Goal: Answer question/provide support

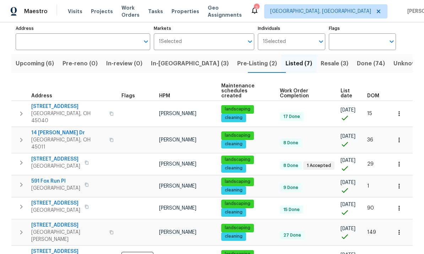
scroll to position [46, 0]
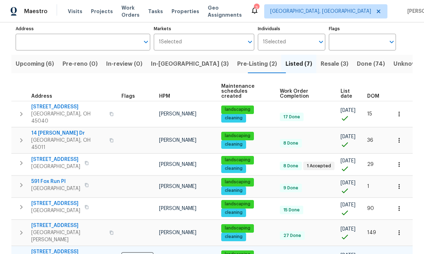
click at [48, 248] on span "3877 Brown Farm Dr" at bounding box center [68, 251] width 74 height 7
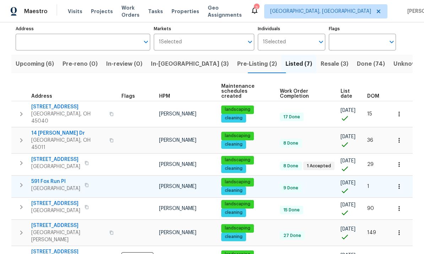
click at [56, 178] on span "591 Fox Run Pl" at bounding box center [55, 181] width 49 height 7
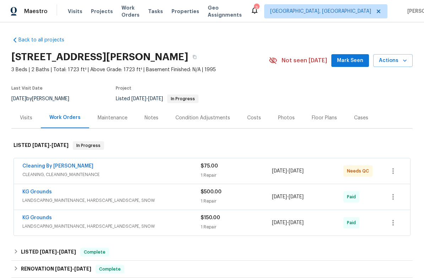
click at [71, 167] on div "Cleaning By [PERSON_NAME]" at bounding box center [111, 167] width 178 height 9
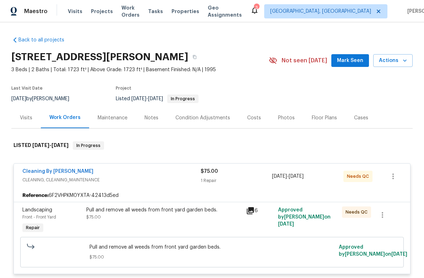
click at [54, 179] on span "CLEANING, CLEANING_MAINTENANCE" at bounding box center [111, 180] width 178 height 7
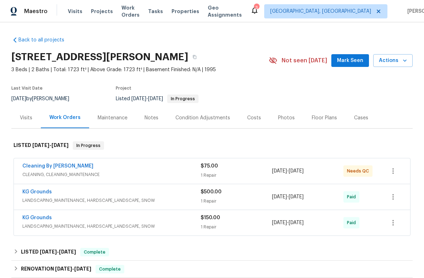
click at [79, 166] on div "Cleaning By [PERSON_NAME]" at bounding box center [111, 167] width 178 height 9
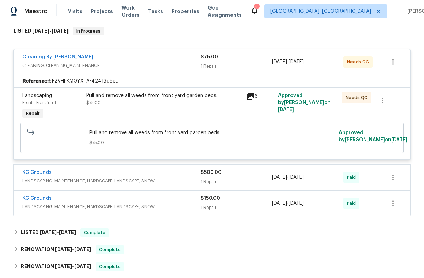
scroll to position [115, 0]
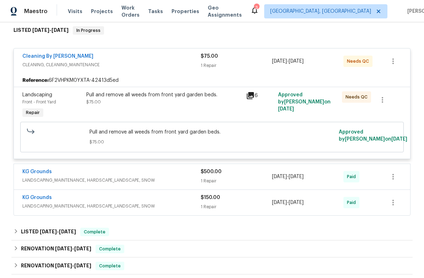
click at [359, 101] on div "Needs QC" at bounding box center [356, 97] width 29 height 11
click at [170, 90] on div "Pull and remove all weeds from front yard garden beds. $75.00" at bounding box center [164, 105] width 160 height 33
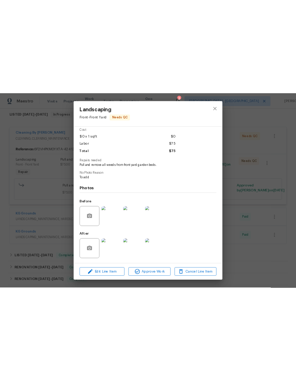
scroll to position [0, 0]
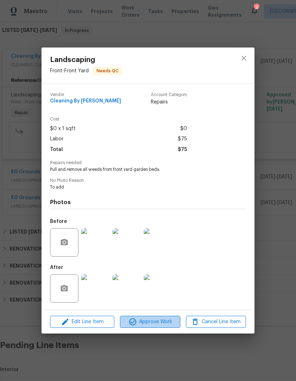
click at [161, 278] on span "Approve Work" at bounding box center [150, 322] width 56 height 9
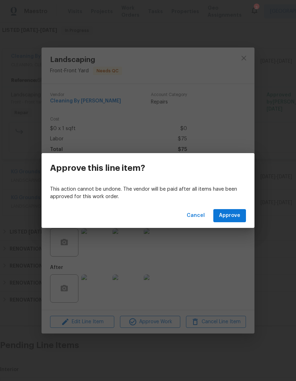
click at [236, 203] on div "This action cannot be undone. The vendor will be paid after all items have been…" at bounding box center [148, 193] width 213 height 21
click at [233, 221] on button "Approve" at bounding box center [229, 215] width 33 height 13
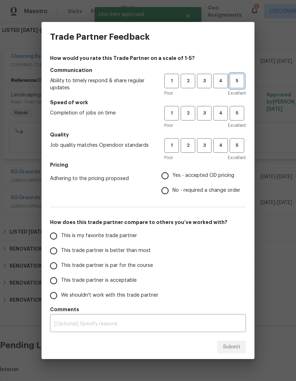
click at [234, 79] on span "5" at bounding box center [236, 81] width 13 height 8
click at [242, 113] on span "5" at bounding box center [236, 113] width 13 height 8
click at [242, 143] on span "5" at bounding box center [236, 146] width 13 height 8
click at [169, 171] on input "Yes - accepted OD pricing" at bounding box center [165, 176] width 15 height 15
radio input "true"
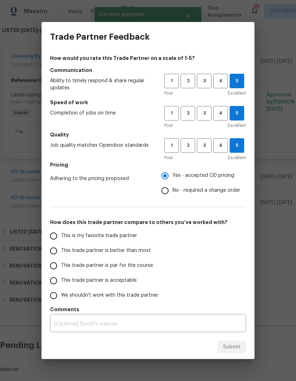
click at [58, 230] on label "This is my favorite trade partner" at bounding box center [102, 236] width 112 height 15
click at [58, 230] on input "This is my favorite trade partner" at bounding box center [53, 236] width 15 height 15
click at [53, 230] on input "This is my favorite trade partner" at bounding box center [53, 236] width 15 height 15
radio input "true"
click at [234, 278] on span "Submit" at bounding box center [231, 347] width 17 height 9
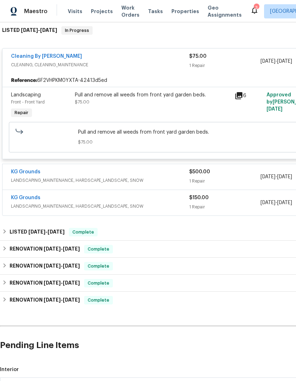
radio input "false"
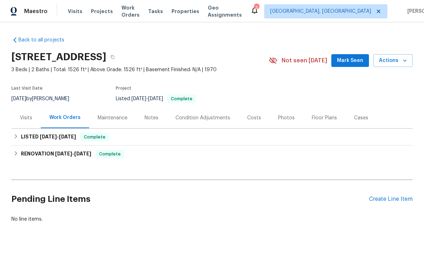
click at [116, 111] on div "Maintenance" at bounding box center [112, 117] width 47 height 21
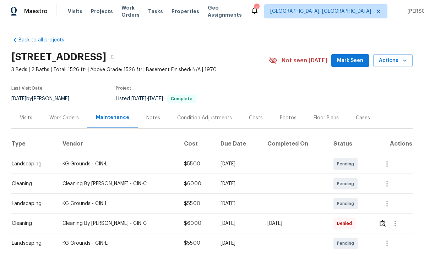
click at [98, 190] on td "Cleaning By [PERSON_NAME] - CIN-C" at bounding box center [117, 184] width 121 height 20
click at [389, 183] on icon "button" at bounding box center [386, 184] width 9 height 9
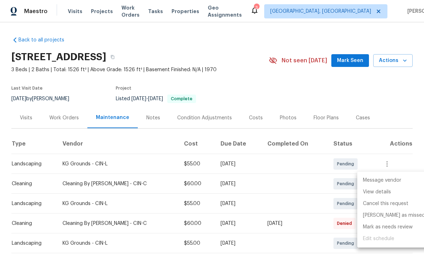
click at [261, 104] on div at bounding box center [212, 139] width 424 height 278
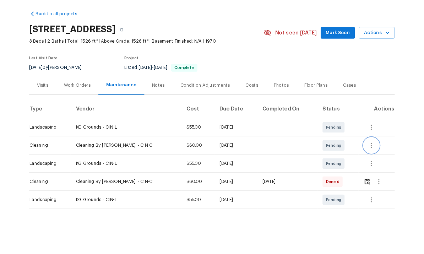
scroll to position [17, 0]
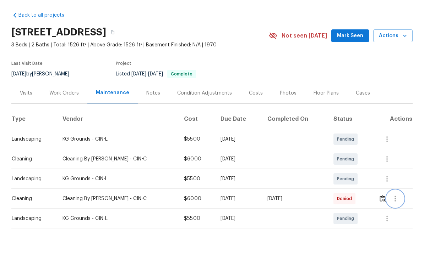
click at [393, 220] on icon "button" at bounding box center [395, 224] width 9 height 9
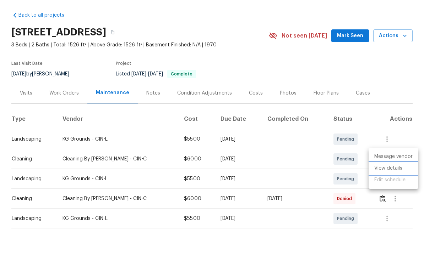
click at [398, 188] on li "View details" at bounding box center [393, 194] width 50 height 12
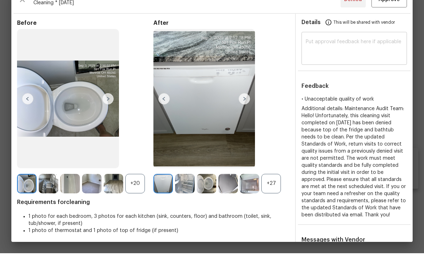
click at [380, 64] on textarea at bounding box center [353, 74] width 97 height 20
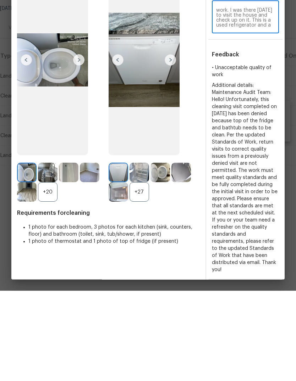
scroll to position [0, 0]
click at [235, 98] on textarea "I see no issues with this work. I was there [DATE] to visit the house and check…" at bounding box center [245, 108] width 59 height 20
click at [230, 98] on textarea "I see no issues with this work. I was there [DATE] to visit the house and check…" at bounding box center [245, 108] width 59 height 20
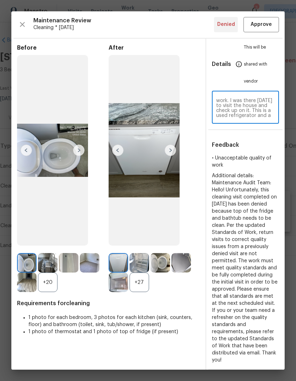
type textarea "I see no issues with this work. I was there [DATE] to visit the house and check…"
click at [244, 121] on div "I see no issues with this work. I was there [DATE] to visit the house and check…" at bounding box center [245, 108] width 67 height 31
click at [261, 106] on textarea "I see no issues with this work. I was there [DATE] to visit the house and check…" at bounding box center [245, 108] width 59 height 20
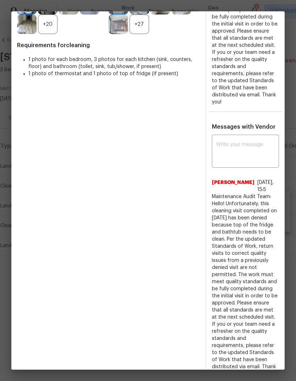
scroll to position [258, 0]
click at [236, 145] on textarea at bounding box center [245, 153] width 59 height 20
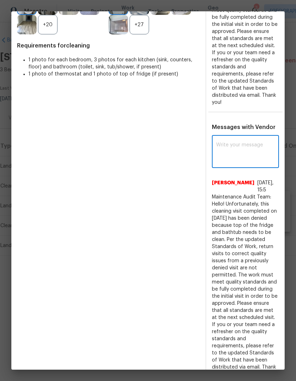
click at [233, 143] on textarea at bounding box center [245, 153] width 59 height 20
paste textarea "I see no issues with this work. I was there [DATE] to visit the house and check…"
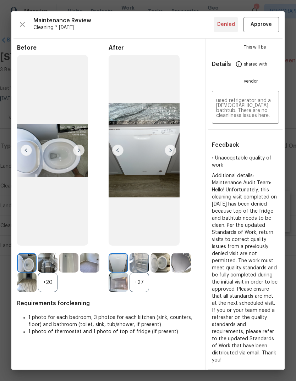
scroll to position [0, 0]
type textarea "I see no issues with this work. I was there [DATE] to visit the house and check…"
click at [258, 105] on textarea "I see no issues with this work. I was there [DATE] to visit the house and check…" at bounding box center [245, 108] width 59 height 20
click at [258, 110] on textarea "I see no issues with this work. I was there [DATE] to visit the house and check…" at bounding box center [245, 108] width 59 height 20
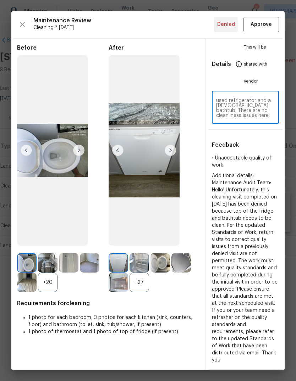
click at [249, 107] on textarea "I see no issues with this work. I was there [DATE] to visit the house and check…" at bounding box center [245, 108] width 59 height 20
click at [255, 110] on textarea "I see no issues with this work. I was there [DATE] to visit the house and check…" at bounding box center [245, 108] width 59 height 20
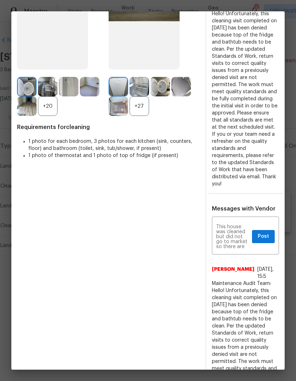
scroll to position [206, 0]
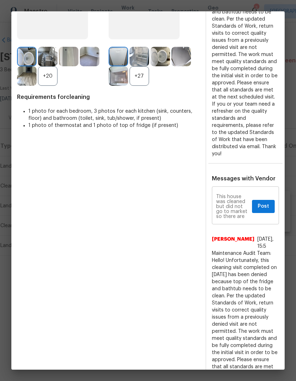
click at [238, 197] on textarea "I see no issues with this work. I was there [DATE] to visit the house and check…" at bounding box center [232, 206] width 33 height 25
click at [235, 198] on textarea "I see no issues with this work. I was there [DATE] to visit the house and check…" at bounding box center [232, 206] width 33 height 25
click at [234, 198] on textarea "I see no issues with this work. I was there [DATE] to visit the house and check…" at bounding box center [232, 206] width 33 height 25
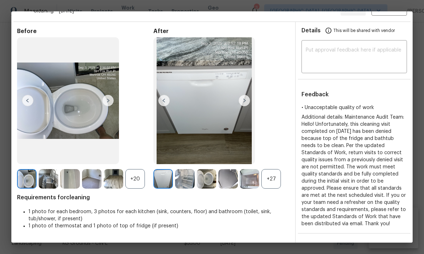
scroll to position [24, 0]
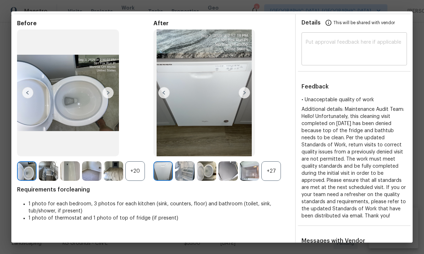
click at [358, 48] on textarea at bounding box center [353, 50] width 97 height 20
click at [333, 46] on textarea at bounding box center [353, 50] width 97 height 20
paste textarea "I was at this home this morning to check up on it. House is extremely clean. Th…"
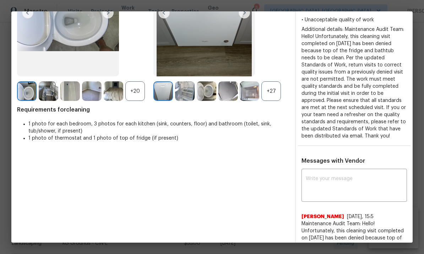
scroll to position [113, 0]
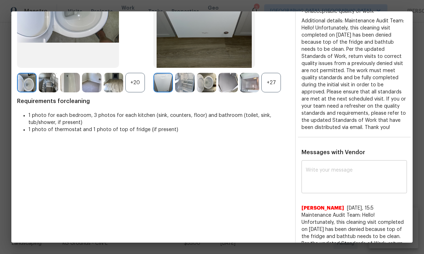
type textarea "I was at this home this morning to check up on it. House is extremely clean. Th…"
click at [352, 173] on textarea at bounding box center [353, 177] width 97 height 20
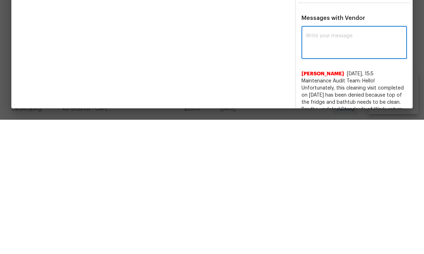
click at [328, 167] on textarea at bounding box center [353, 177] width 97 height 20
click at [324, 167] on textarea at bounding box center [353, 177] width 97 height 20
click at [317, 167] on textarea at bounding box center [353, 177] width 97 height 20
paste textarea "I was at this home this morning to check up on it. House is extremely clean. Th…"
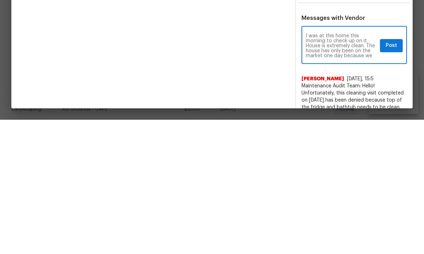
scroll to position [40, 0]
type textarea "I was at this home this morning to check up on it. House is extremely clean. Th…"
click at [394, 175] on span "Post" at bounding box center [390, 179] width 11 height 9
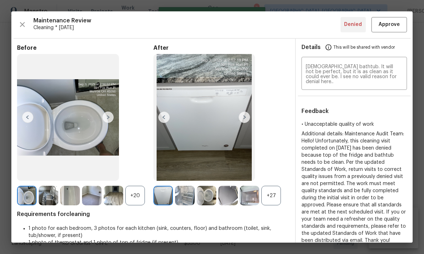
scroll to position [0, 0]
click at [387, 27] on span "Approve" at bounding box center [388, 24] width 21 height 9
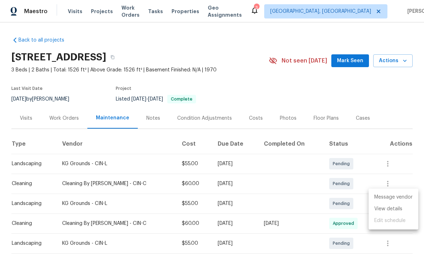
click at [298, 68] on div at bounding box center [212, 127] width 424 height 254
click at [81, 239] on div "KG Grounds - CIN-L" at bounding box center [116, 242] width 108 height 7
